Goal: Complete application form

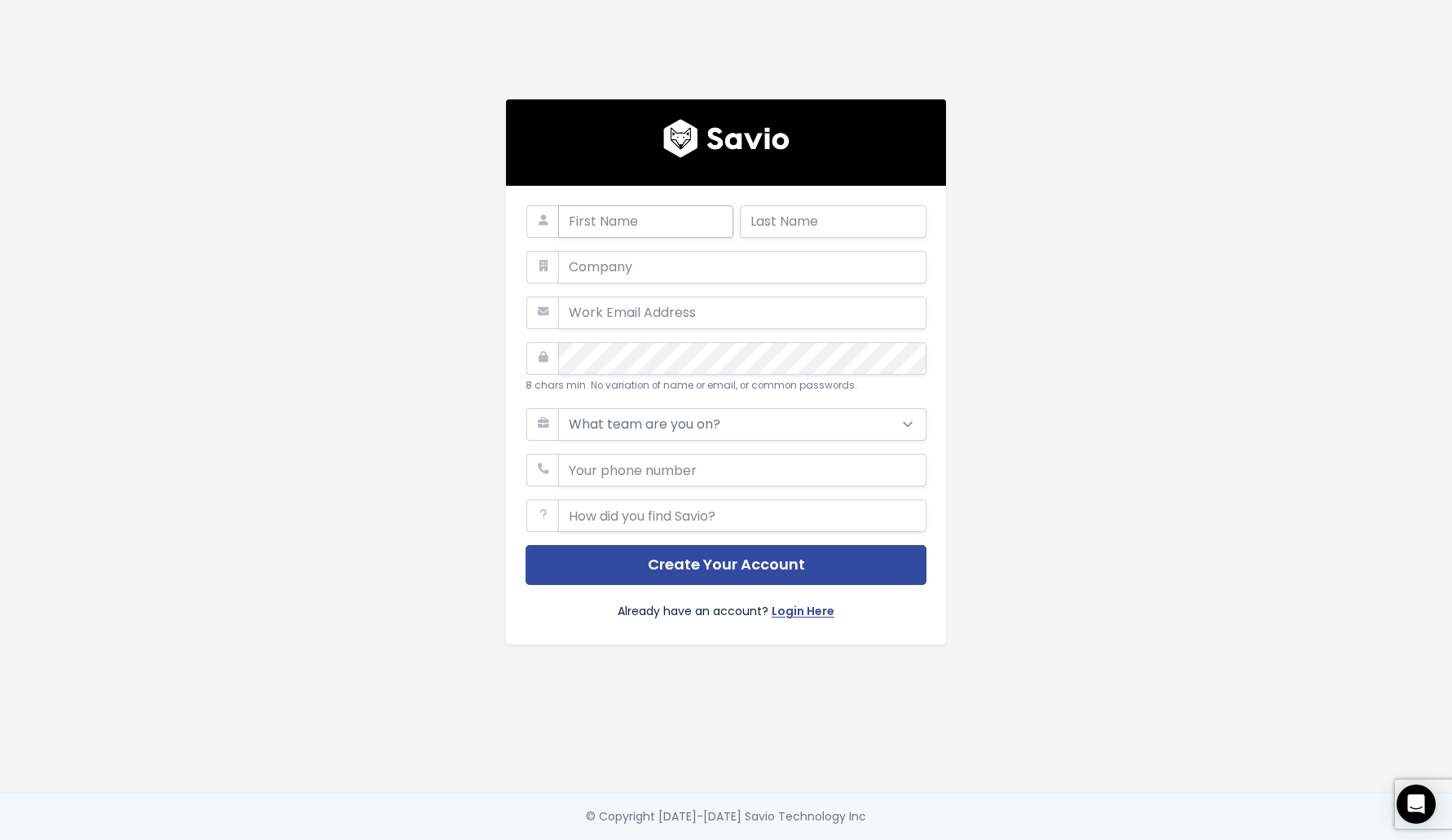
click at [660, 219] on input "text" at bounding box center [646, 221] width 175 height 33
type input "Sofie"
click at [774, 224] on input "text" at bounding box center [833, 221] width 186 height 33
type input "Jarvis"
click at [756, 276] on input "text" at bounding box center [742, 266] width 368 height 33
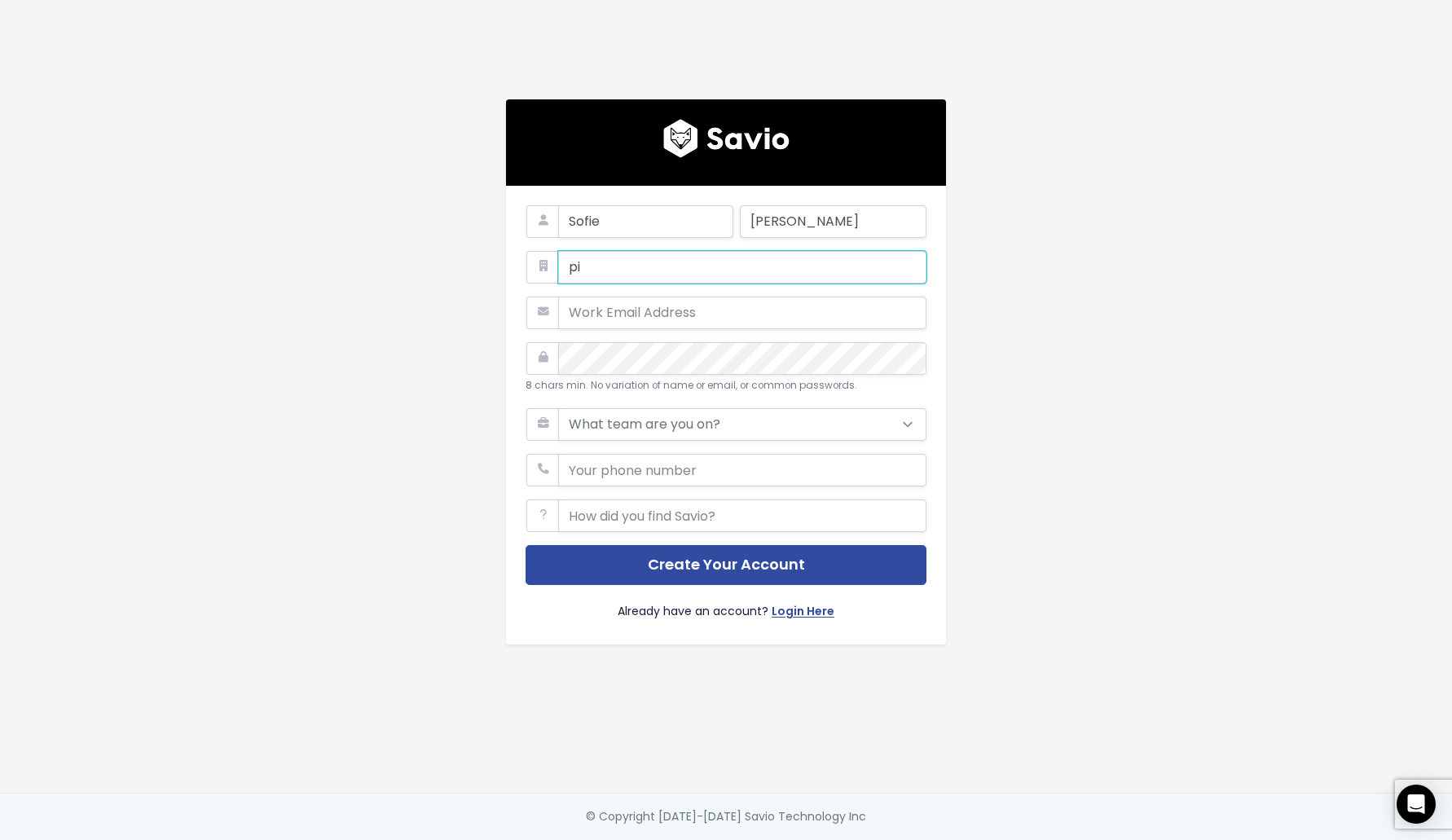
type input "p"
type input "Pitch"
click at [739, 321] on input "email" at bounding box center [742, 312] width 368 height 33
type input "sofie@pitch.io"
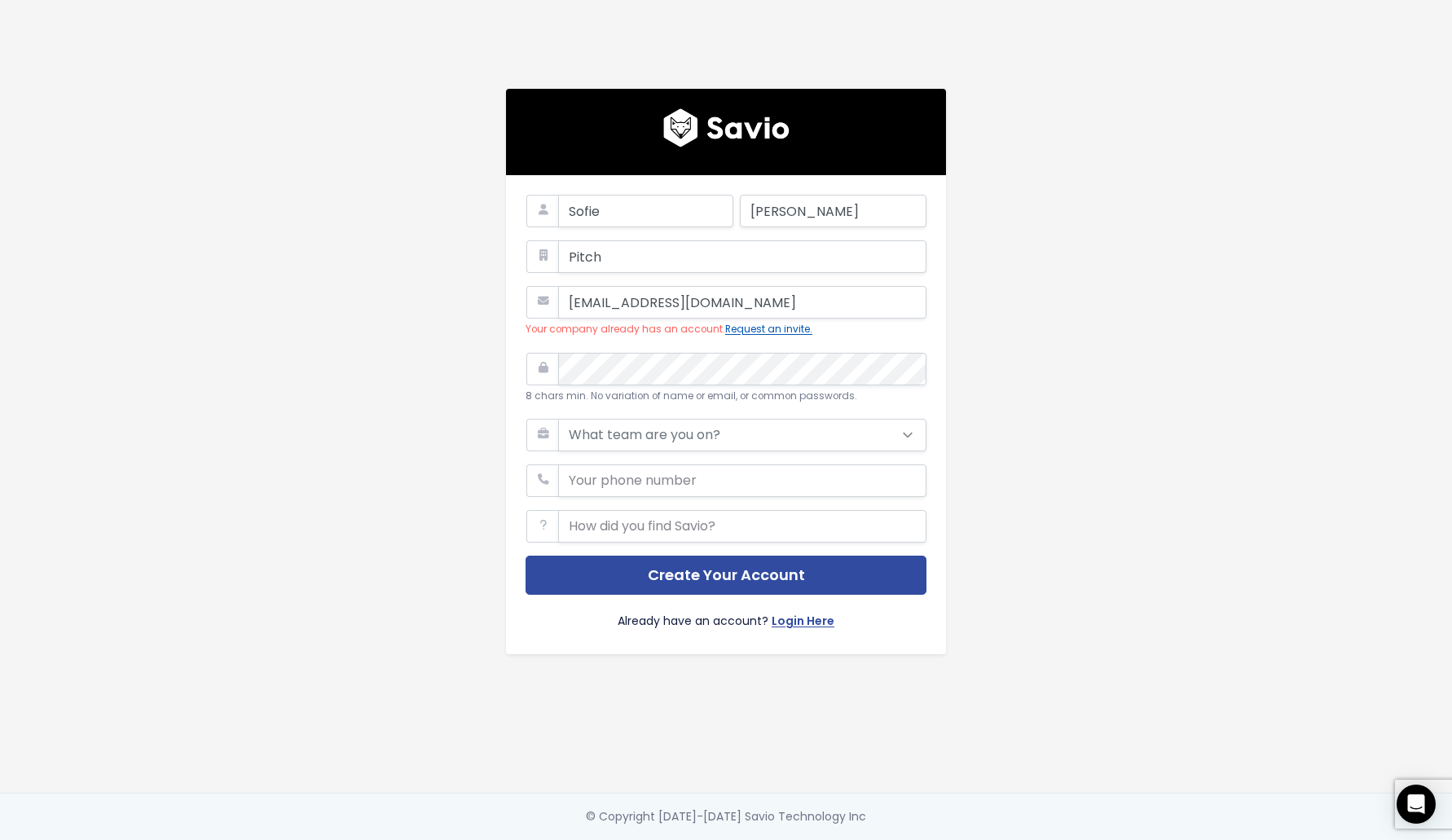
click at [804, 337] on button "Request an invite." at bounding box center [769, 329] width 87 height 17
